Goal: Task Accomplishment & Management: Complete application form

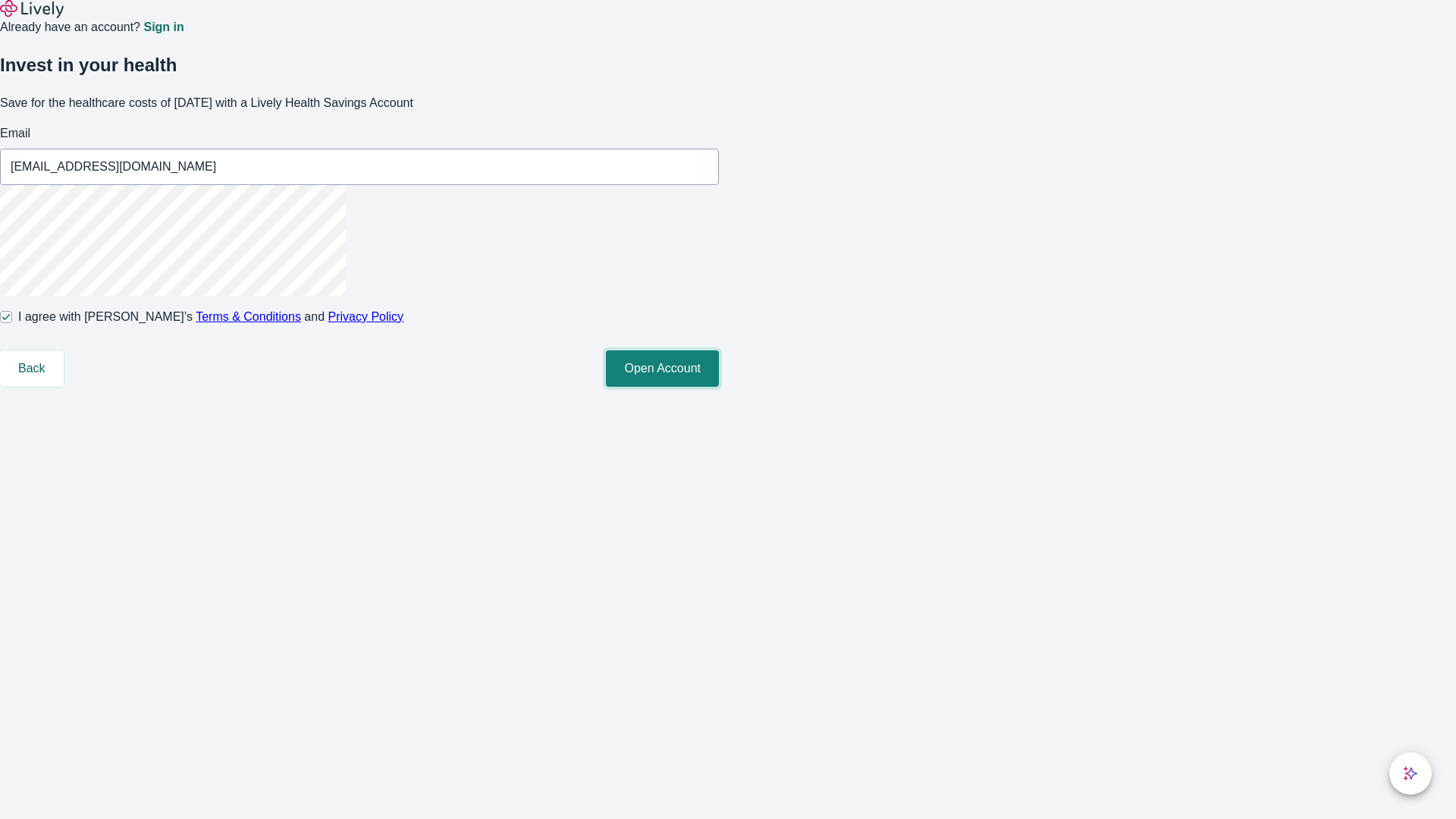
click at [719, 387] on button "Open Account" at bounding box center [663, 369] width 113 height 37
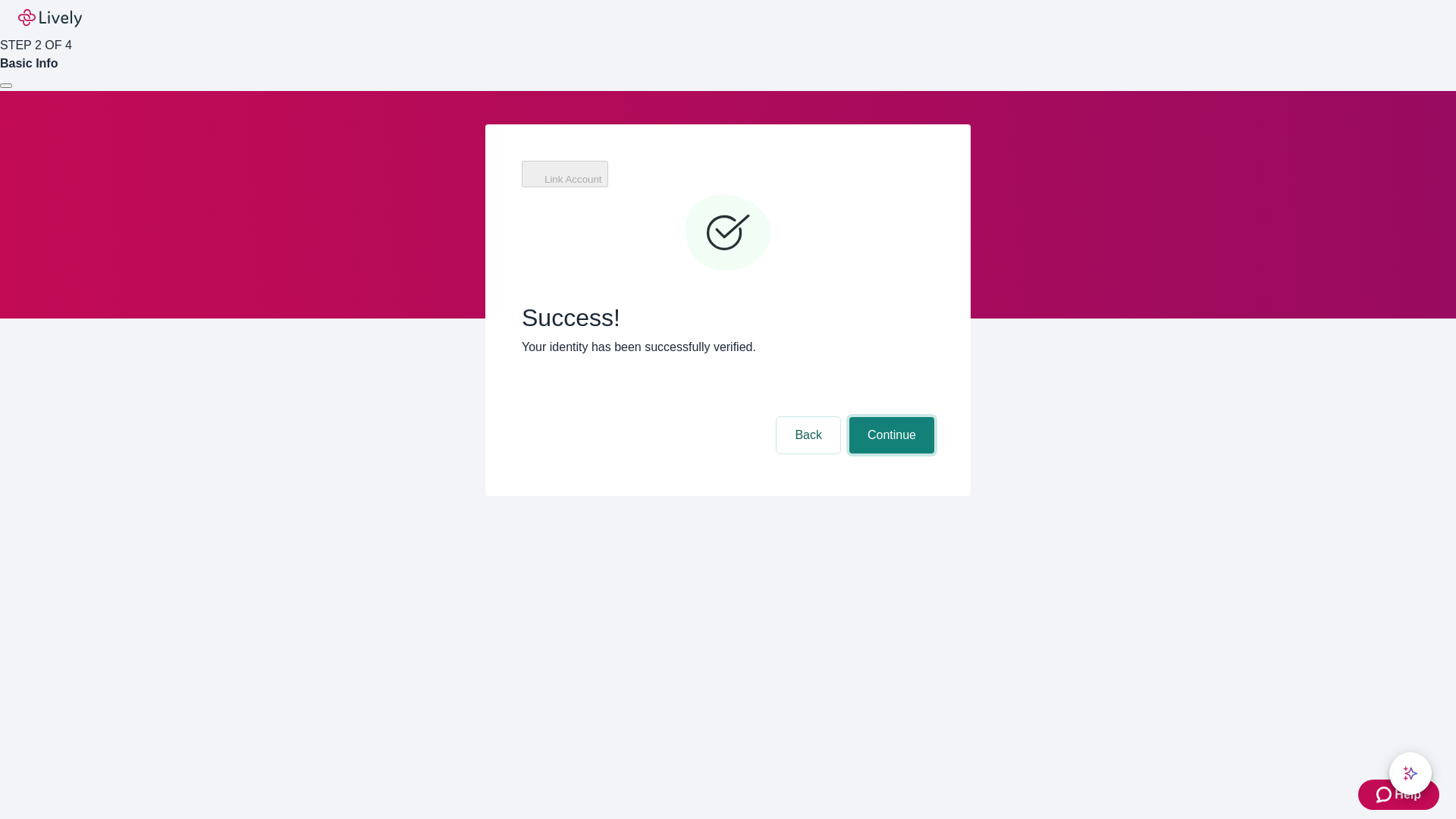
click at [890, 417] on button "Continue" at bounding box center [892, 435] width 85 height 37
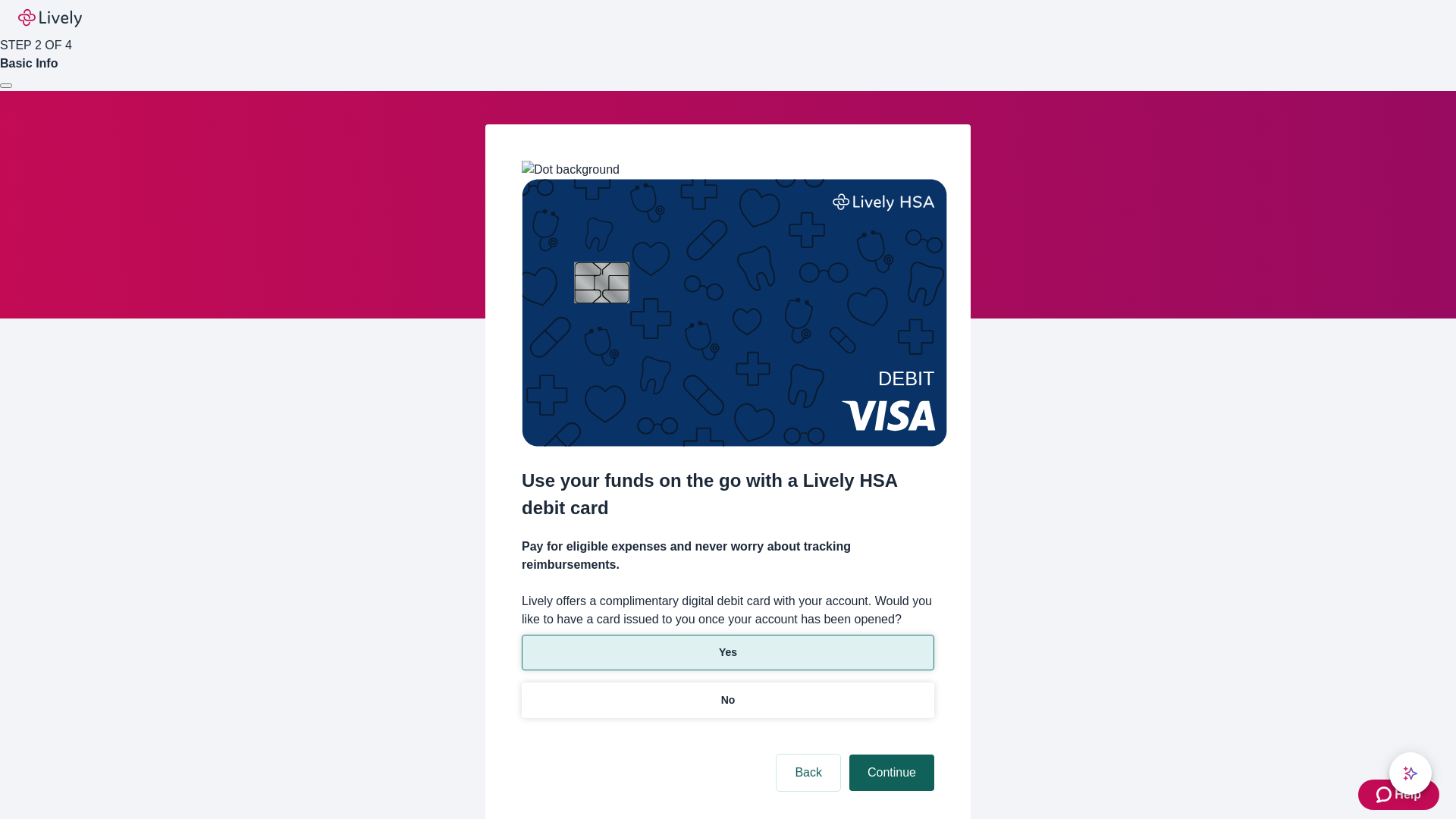
click at [727, 645] on p "Yes" at bounding box center [728, 652] width 18 height 16
click at [890, 755] on button "Continue" at bounding box center [892, 773] width 85 height 37
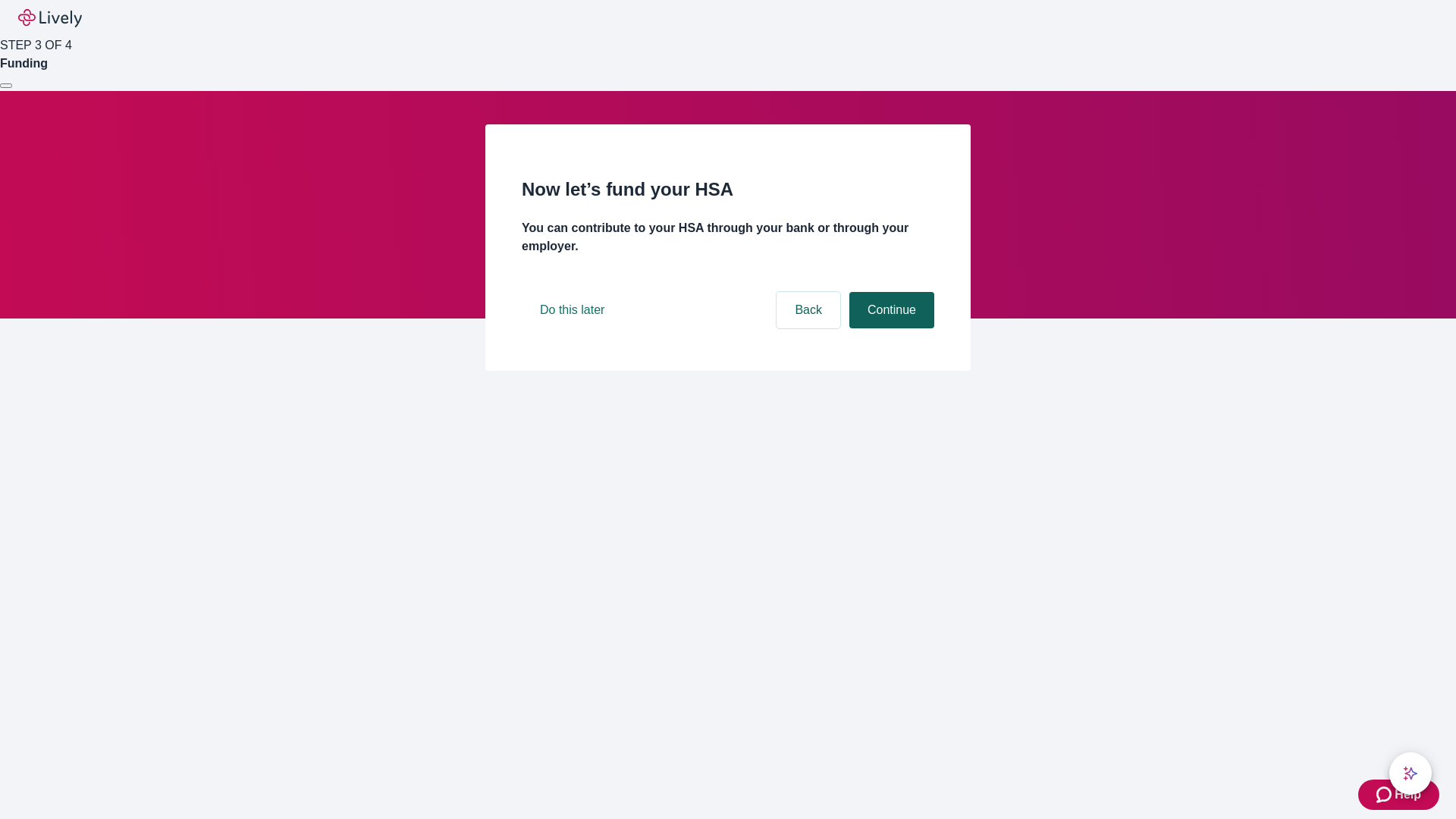
click at [890, 329] on button "Continue" at bounding box center [892, 310] width 85 height 37
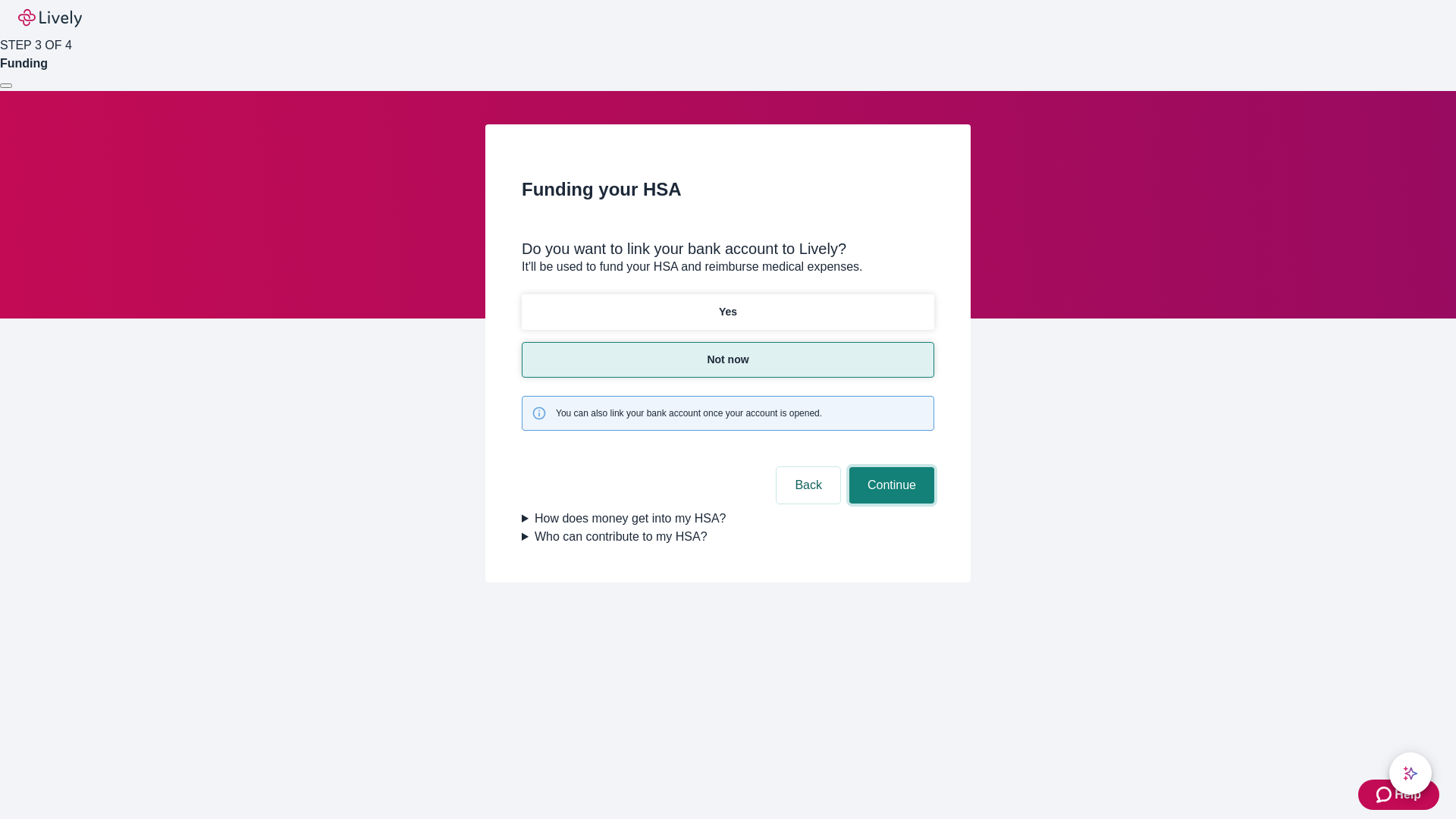
click at [890, 467] on button "Continue" at bounding box center [892, 485] width 85 height 37
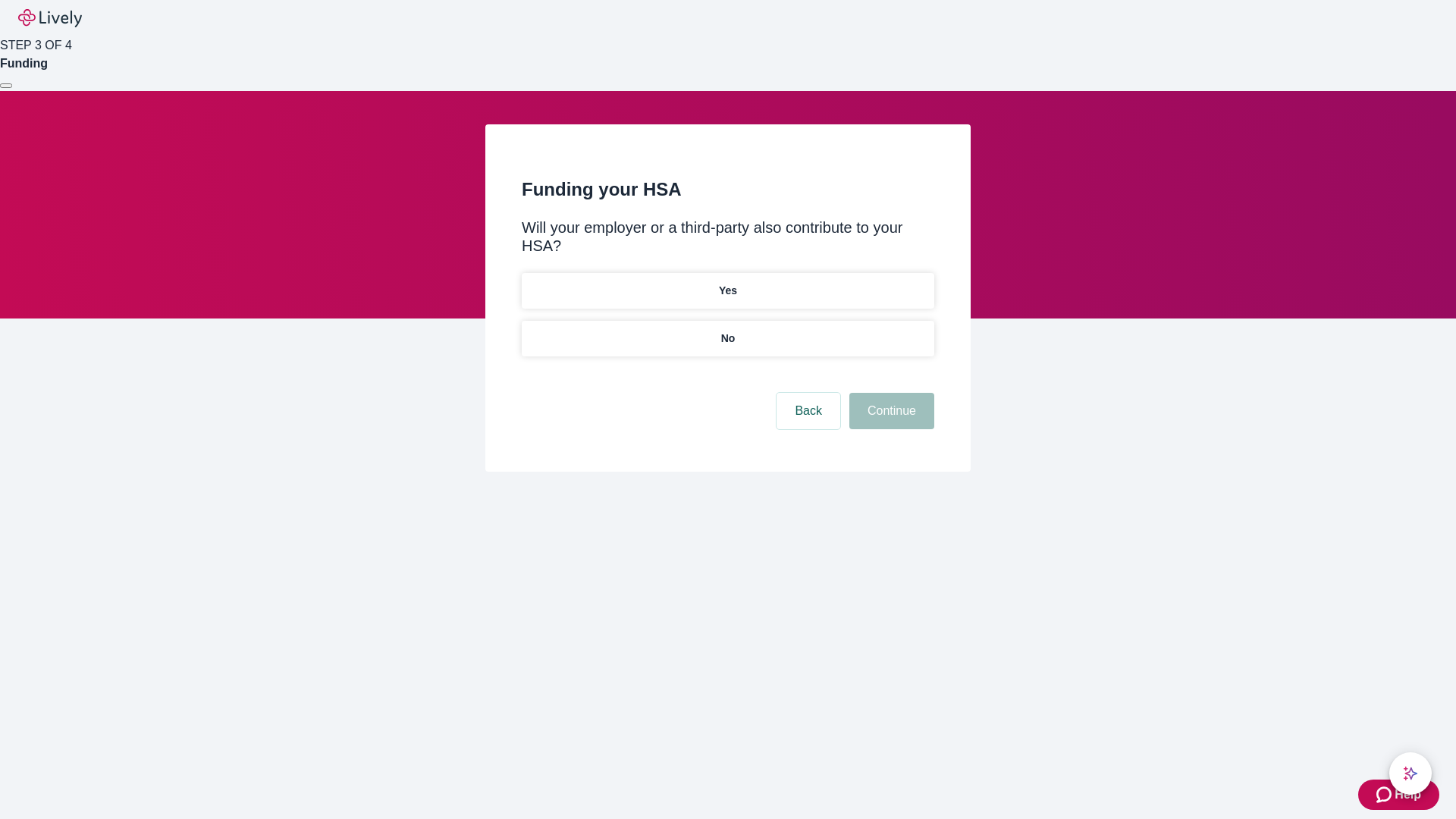
click at [727, 331] on p "No" at bounding box center [728, 339] width 14 height 16
click at [890, 393] on button "Continue" at bounding box center [892, 411] width 85 height 37
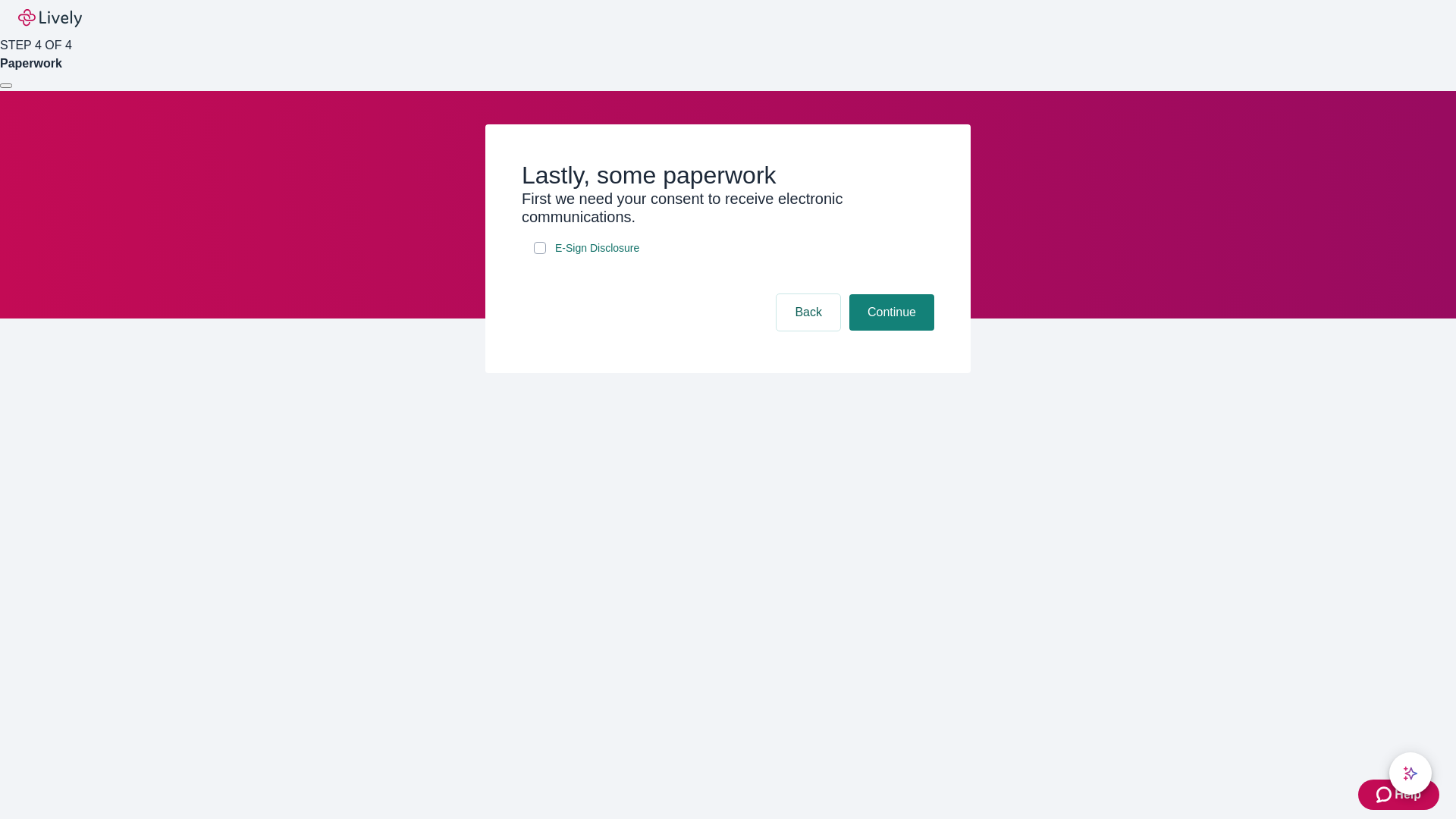
click at [540, 254] on input "E-Sign Disclosure" at bounding box center [540, 248] width 13 height 13
checkbox input "true"
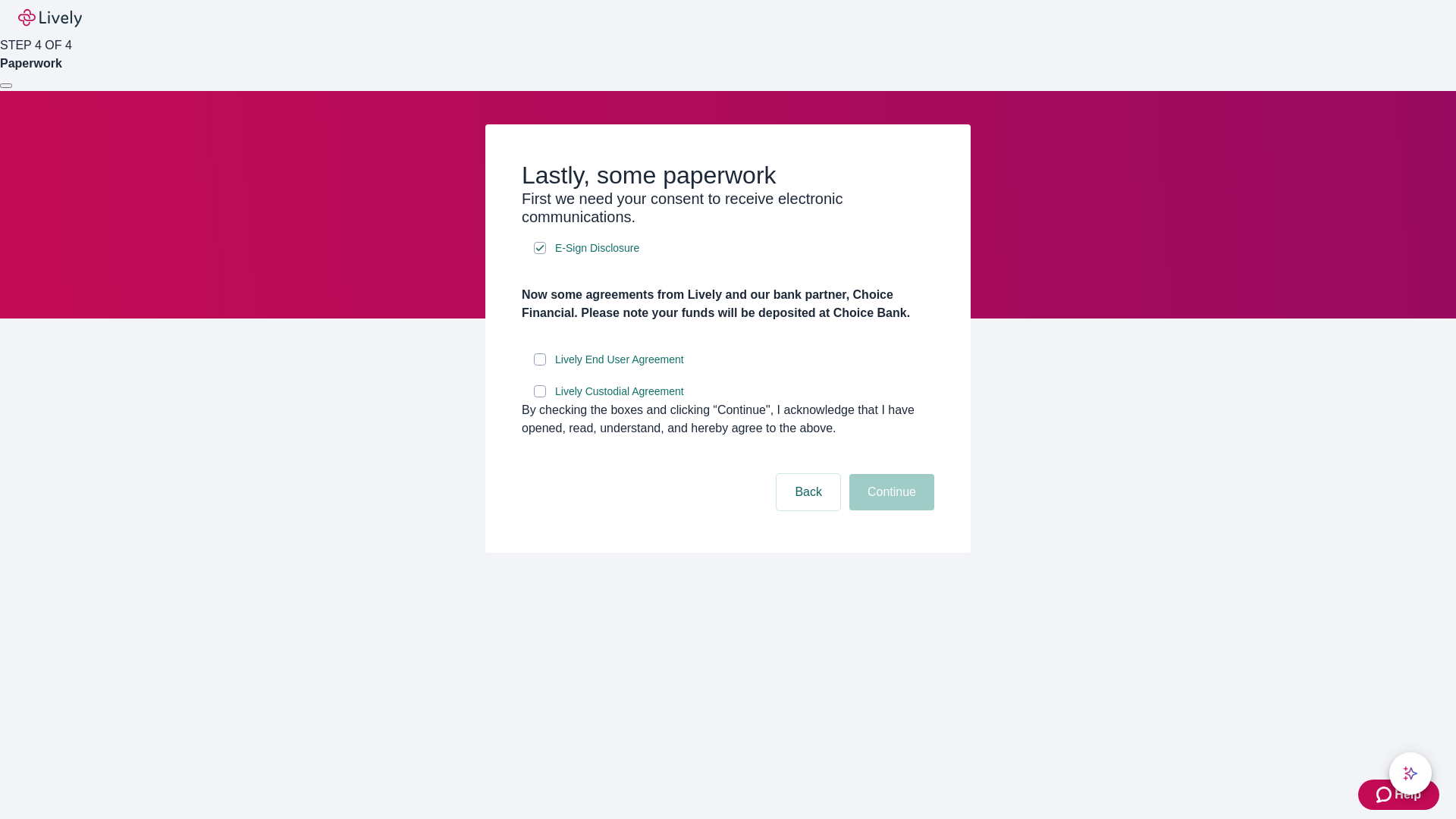
click at [540, 365] on input "Lively End User Agreement" at bounding box center [540, 359] width 13 height 13
checkbox input "true"
click at [540, 398] on input "Lively Custodial Agreement" at bounding box center [540, 391] width 13 height 13
checkbox input "true"
click at [890, 510] on button "Continue" at bounding box center [892, 492] width 85 height 37
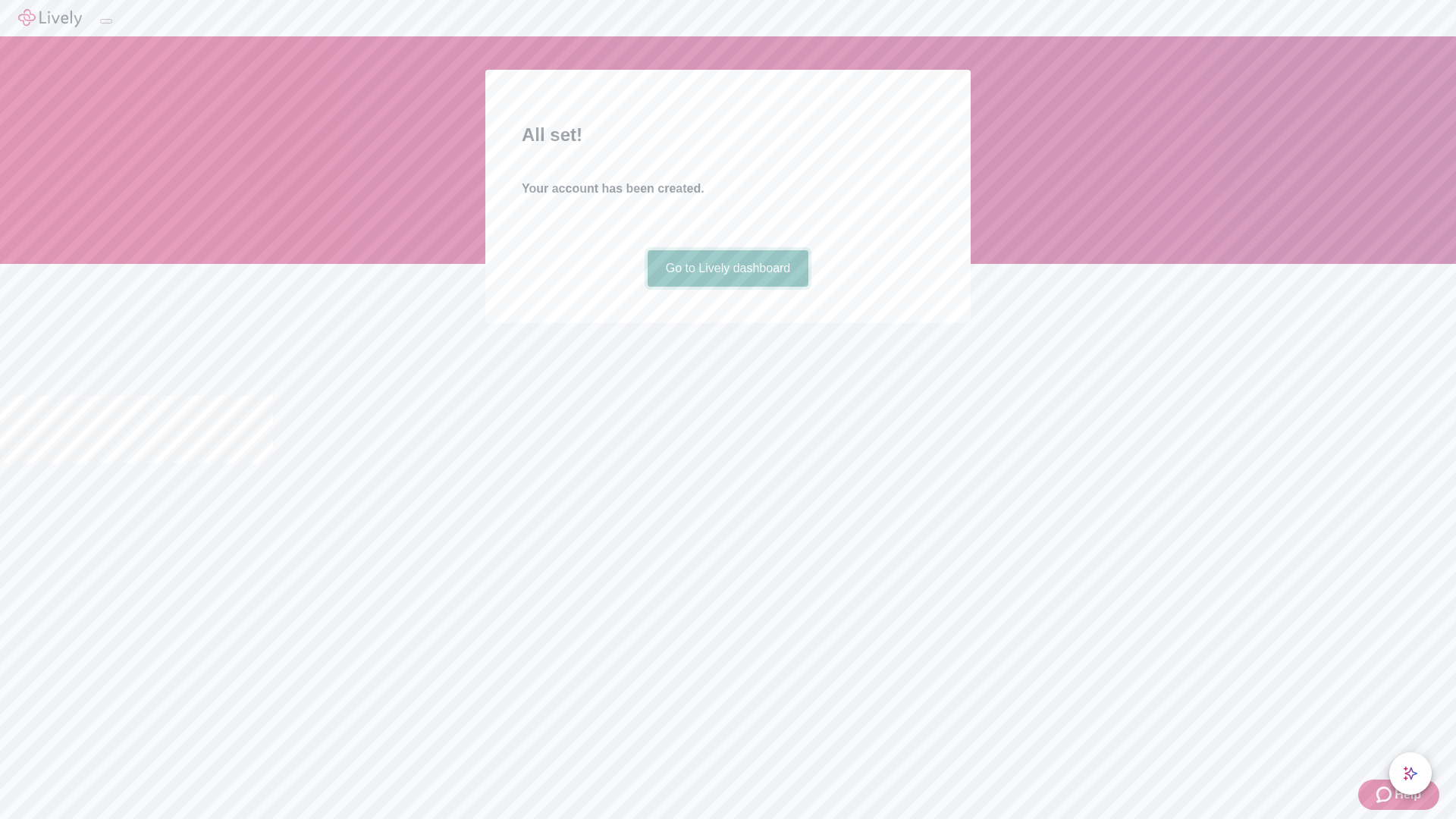
click at [727, 287] on link "Go to Lively dashboard" at bounding box center [729, 269] width 162 height 37
